Goal: Book appointment/travel/reservation

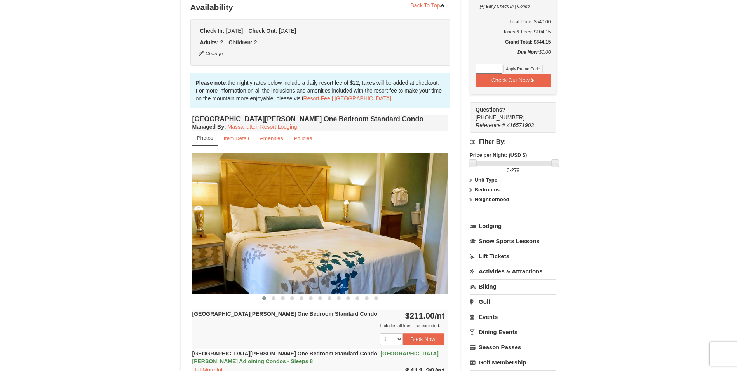
scroll to position [194, 0]
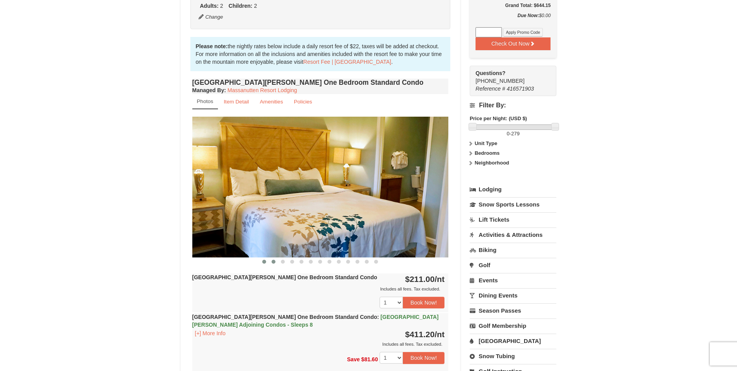
click at [272, 260] on span at bounding box center [274, 262] width 4 height 4
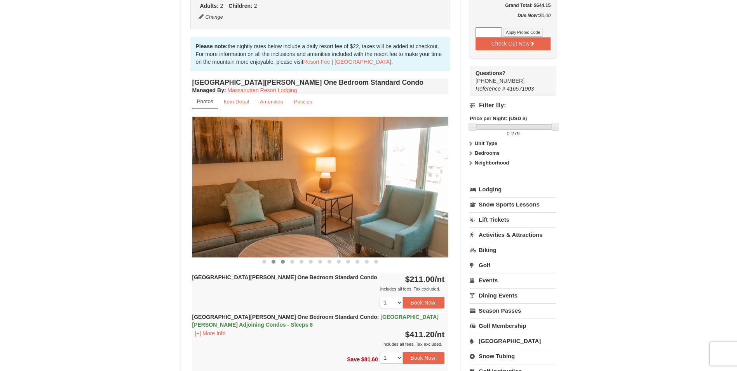
click at [285, 261] on span at bounding box center [283, 262] width 4 height 4
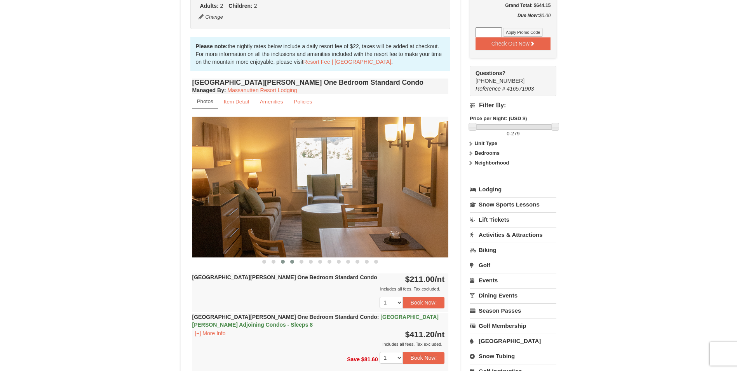
click at [290, 261] on button at bounding box center [292, 262] width 9 height 8
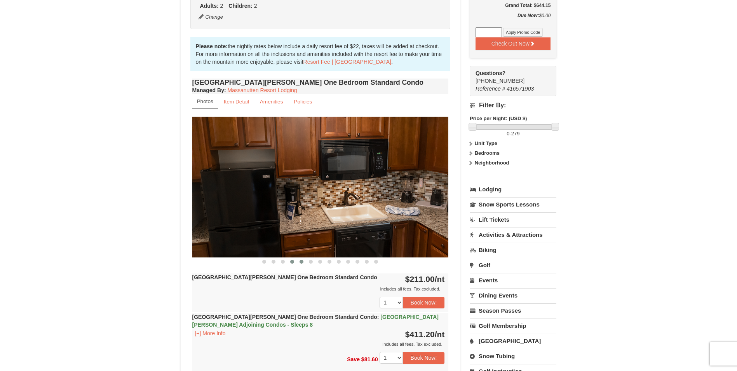
click at [302, 293] on div "1 2 3 4 5 6 7 8 9" at bounding box center [320, 302] width 257 height 19
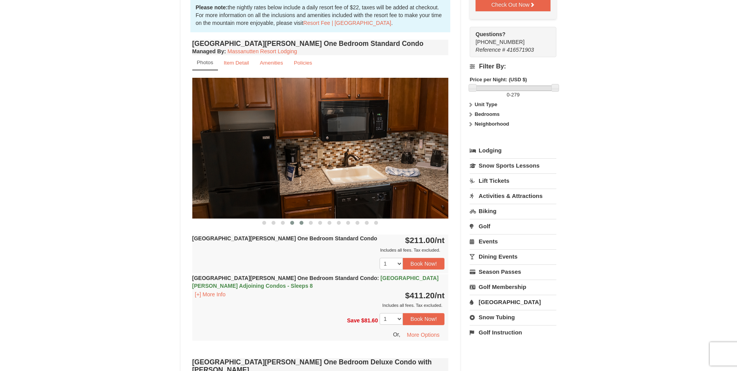
click at [303, 222] on span at bounding box center [302, 223] width 4 height 4
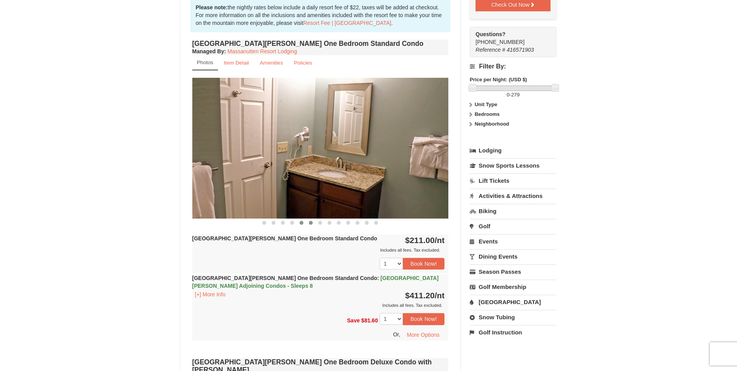
click at [311, 222] on span at bounding box center [311, 223] width 4 height 4
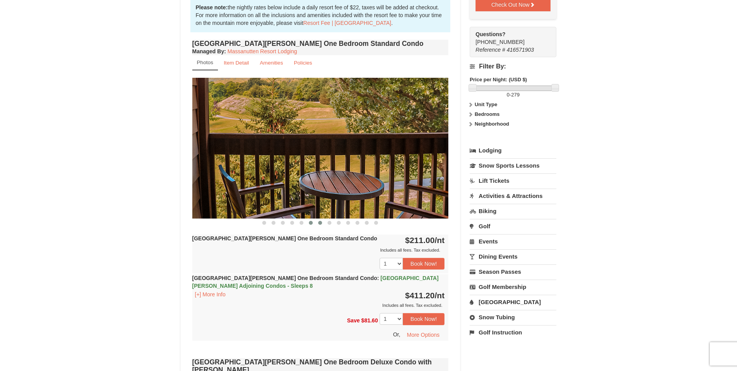
click at [321, 221] on span at bounding box center [320, 223] width 4 height 4
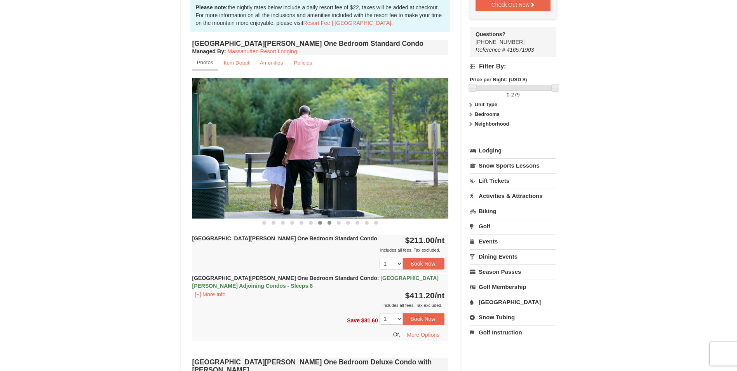
click at [326, 222] on button at bounding box center [329, 223] width 9 height 8
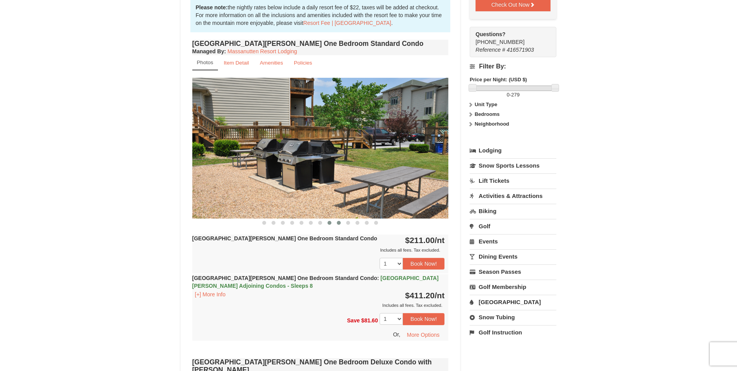
click at [337, 223] on span at bounding box center [339, 223] width 4 height 4
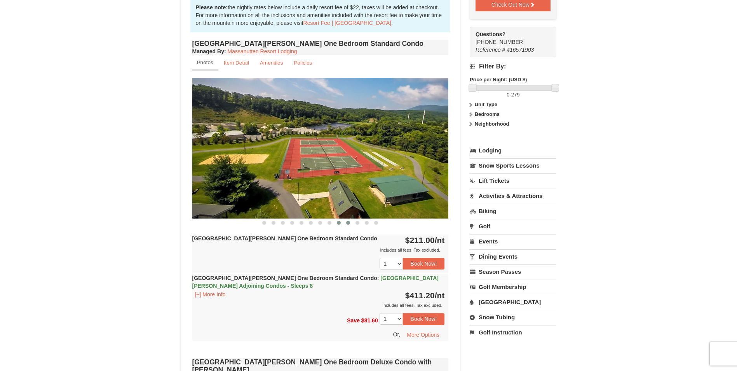
click at [348, 224] on span at bounding box center [348, 223] width 4 height 4
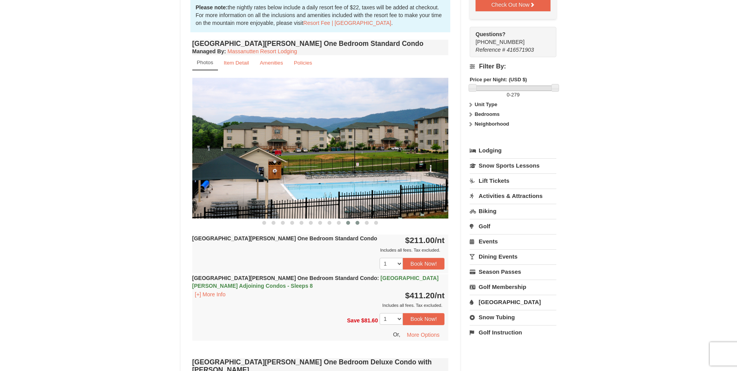
click at [358, 225] on button at bounding box center [357, 223] width 9 height 8
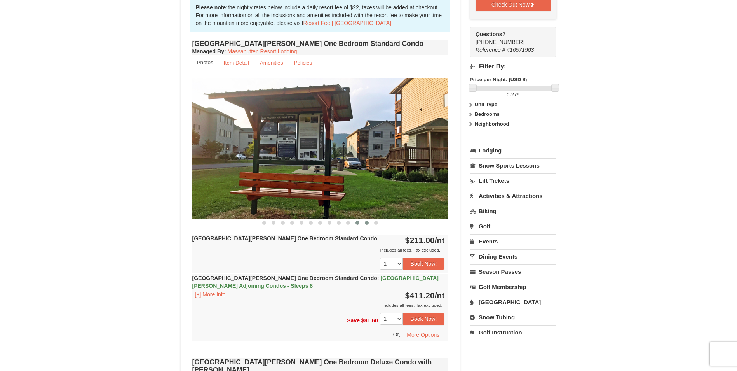
click at [363, 225] on button at bounding box center [366, 223] width 9 height 8
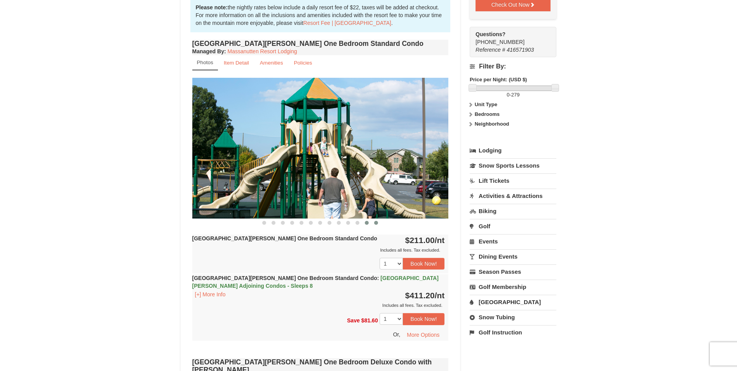
click at [376, 224] on span at bounding box center [376, 223] width 4 height 4
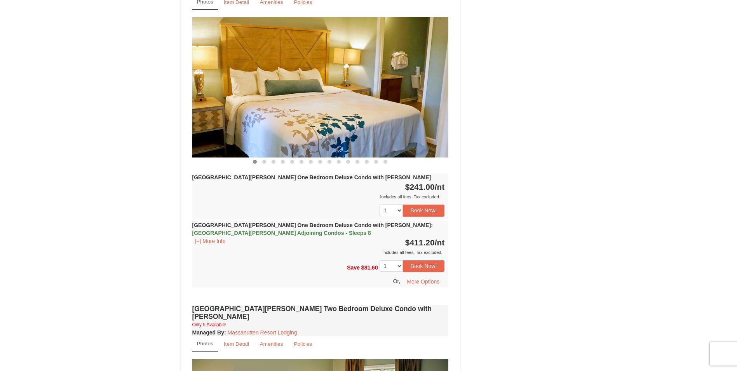
scroll to position [622, 0]
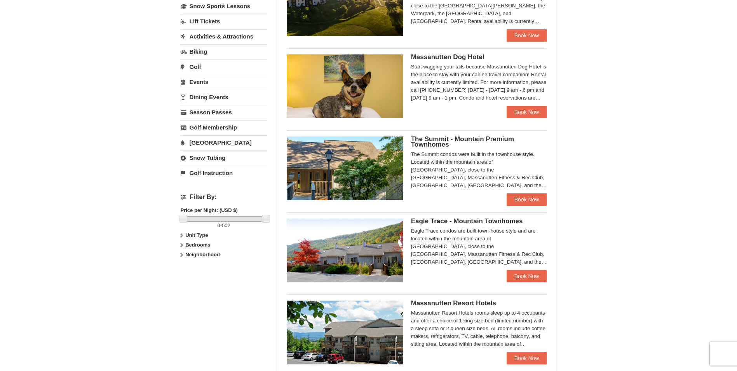
scroll to position [271, 0]
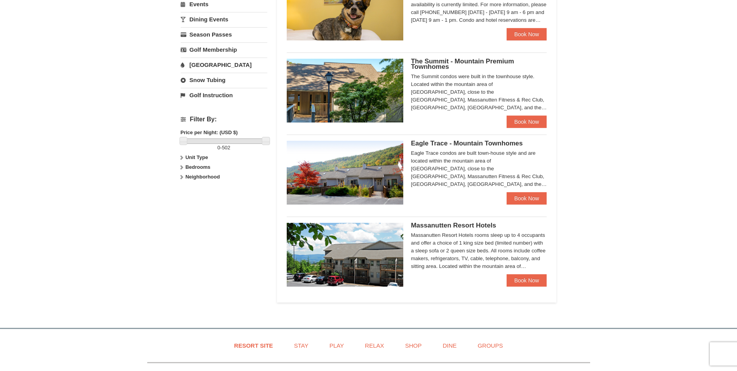
click at [456, 246] on div "Massanutten Resort Hotels rooms sleep up to 4 occupants and offer a choice of 1…" at bounding box center [479, 250] width 136 height 39
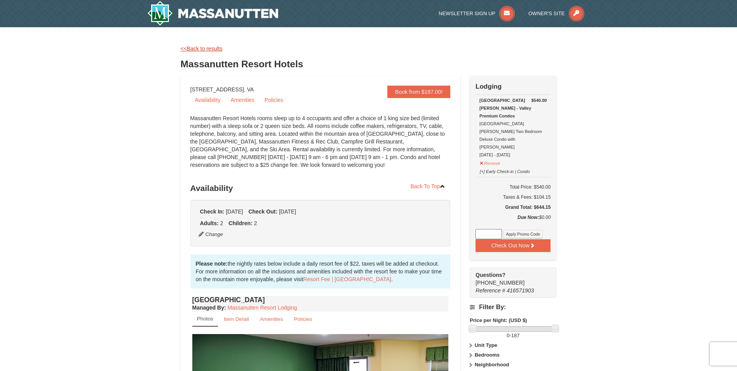
click at [205, 49] on link "<<Back to results" at bounding box center [202, 48] width 42 height 6
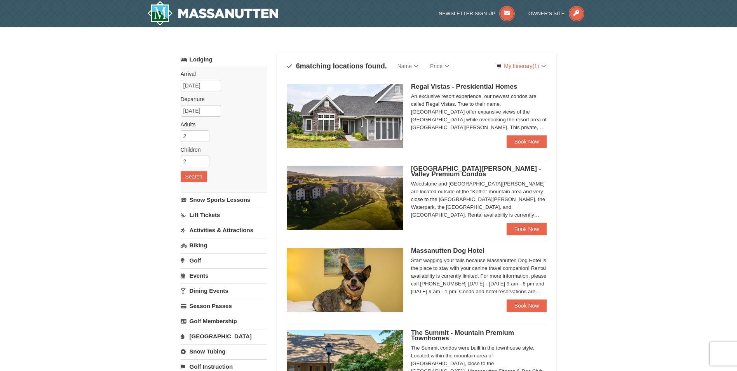
click at [445, 173] on h5 "[GEOGRAPHIC_DATA][PERSON_NAME] - Valley Premium Condos" at bounding box center [479, 171] width 136 height 11
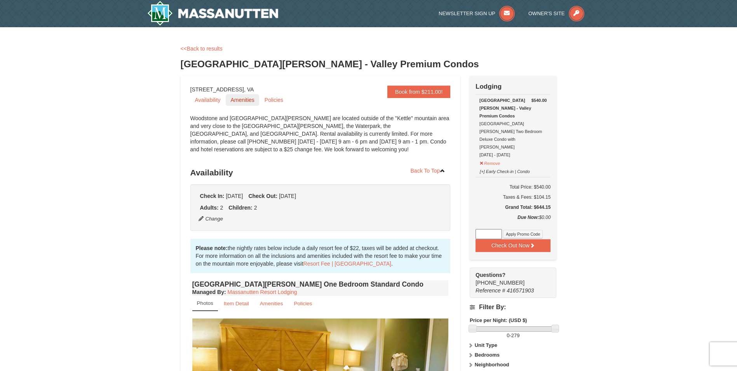
click at [250, 104] on link "Amenities" at bounding box center [242, 100] width 33 height 12
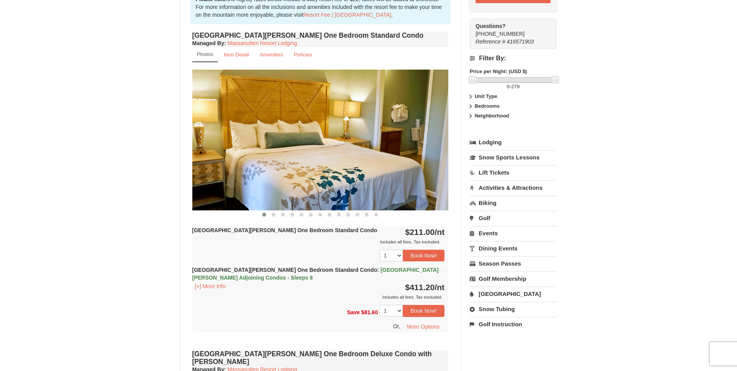
scroll to position [187, 0]
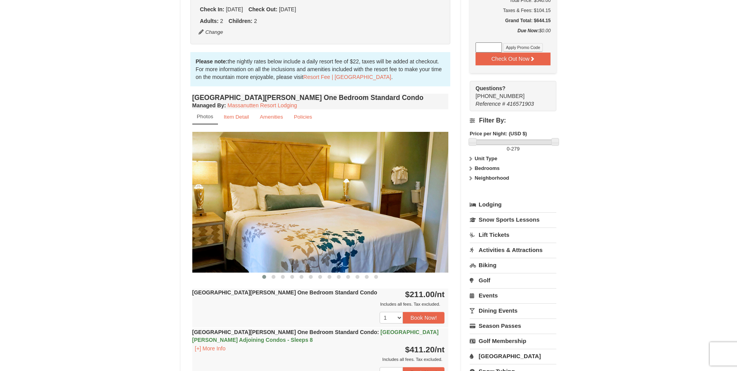
click at [472, 156] on icon at bounding box center [470, 158] width 5 height 5
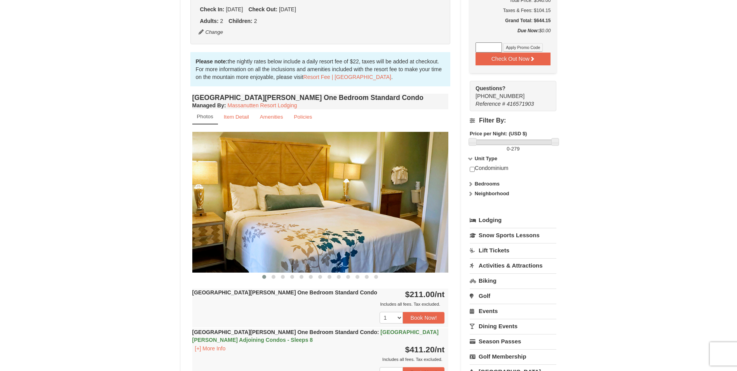
click at [471, 181] on icon at bounding box center [470, 183] width 5 height 5
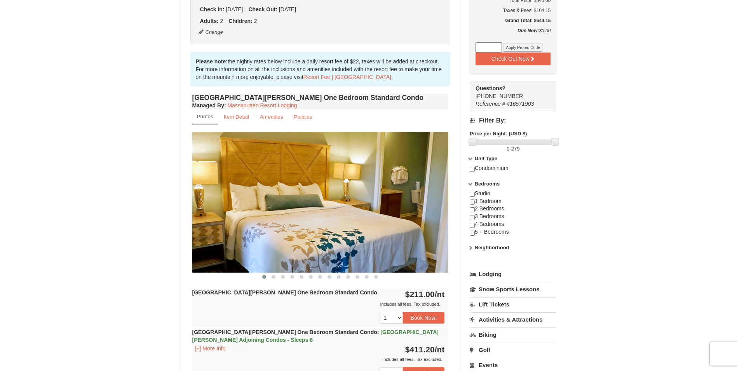
click at [473, 245] on icon at bounding box center [470, 247] width 5 height 5
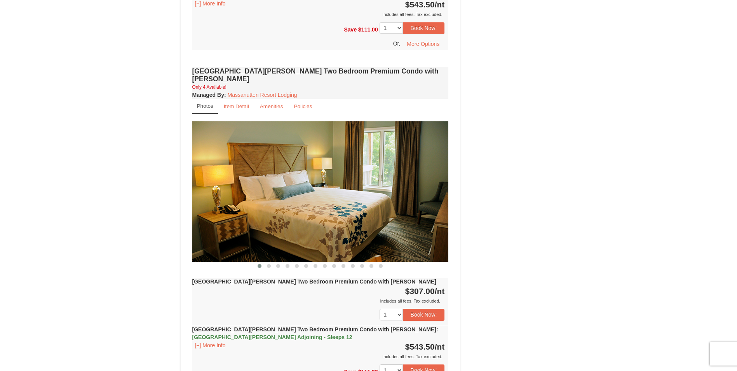
scroll to position [1555, 0]
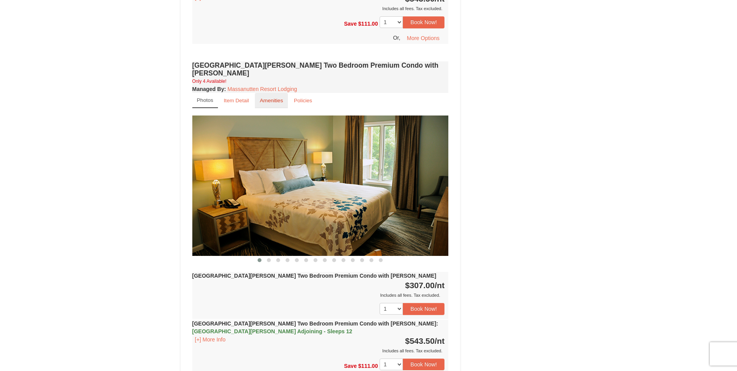
click at [267, 98] on small "Amenities" at bounding box center [271, 101] width 23 height 6
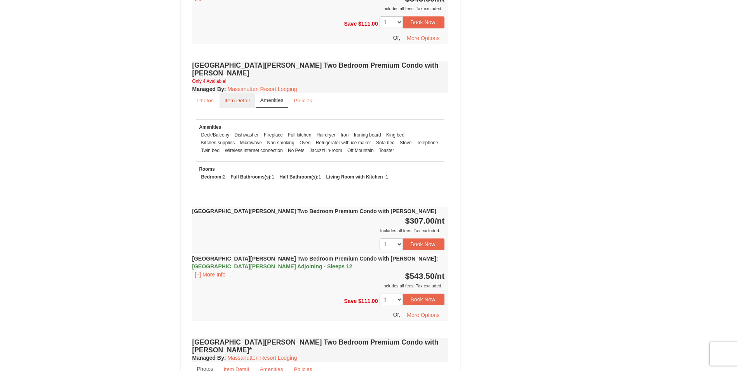
click at [243, 93] on link "Item Detail" at bounding box center [237, 100] width 35 height 15
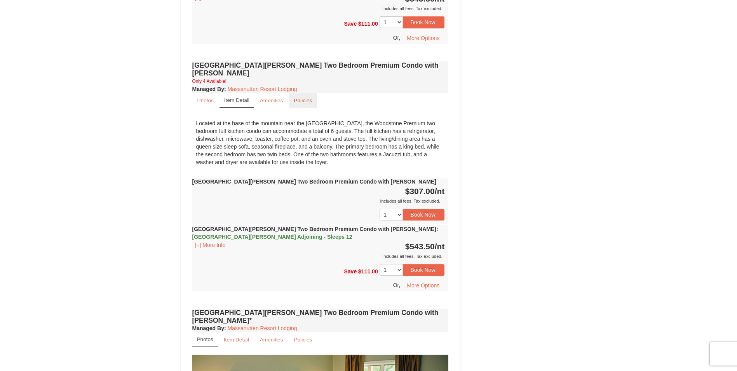
click at [296, 93] on link "Policies" at bounding box center [303, 100] width 28 height 15
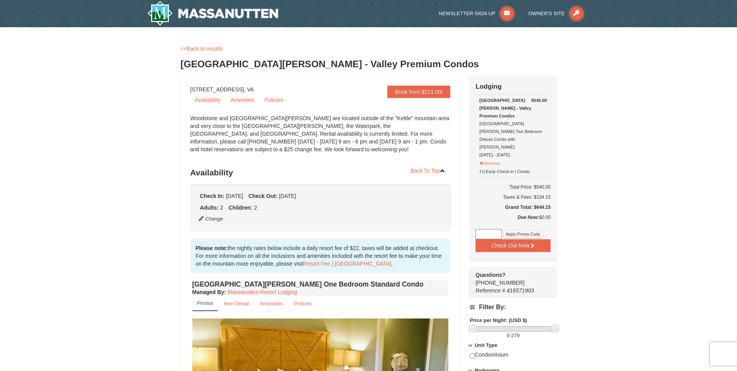
scroll to position [38, 0]
